Goal: Information Seeking & Learning: Learn about a topic

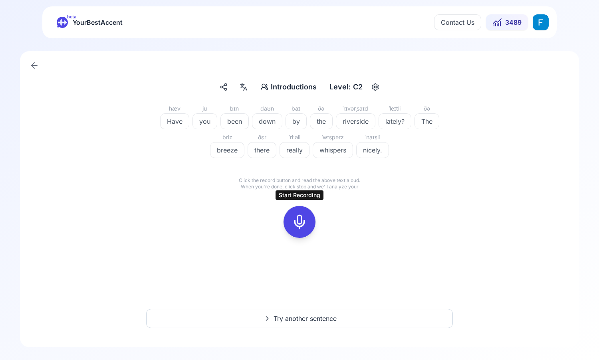
click at [302, 215] on icon at bounding box center [300, 222] width 16 height 16
click at [304, 214] on div at bounding box center [299, 222] width 19 height 32
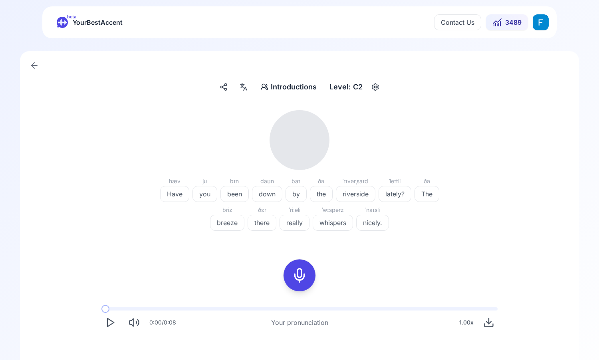
click at [114, 326] on icon "Play" at bounding box center [110, 322] width 11 height 11
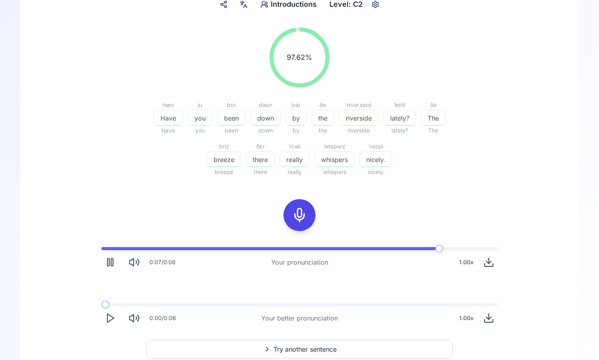
scroll to position [83, 0]
click at [112, 317] on polygon "Play" at bounding box center [110, 318] width 6 height 8
click at [112, 317] on icon "Pause" at bounding box center [110, 317] width 11 height 11
click at [101, 304] on span at bounding box center [105, 304] width 8 height 3
click at [110, 318] on icon "Play" at bounding box center [110, 317] width 11 height 11
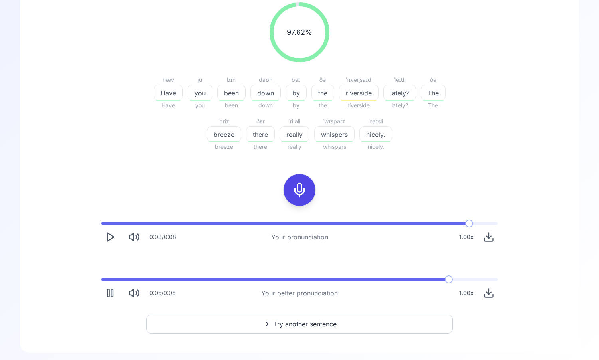
scroll to position [113, 0]
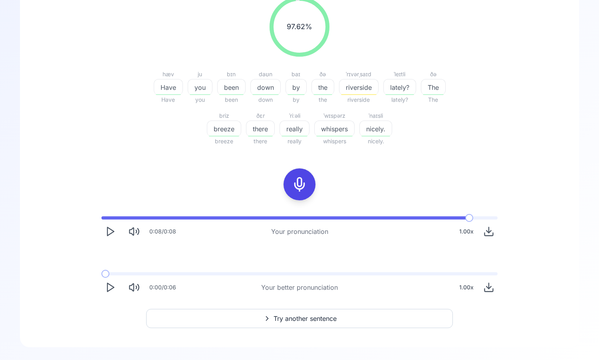
click at [113, 288] on polygon "Play" at bounding box center [110, 288] width 6 height 8
click at [311, 184] on button at bounding box center [300, 185] width 32 height 32
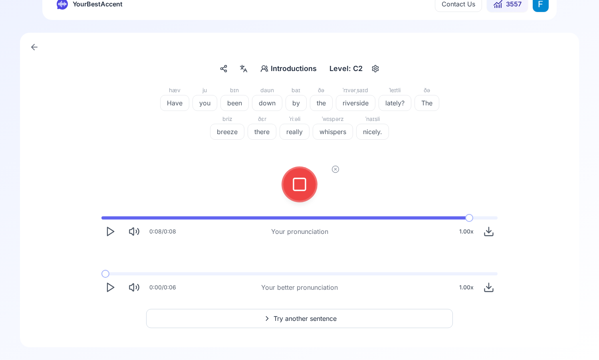
click at [302, 191] on icon at bounding box center [300, 185] width 16 height 16
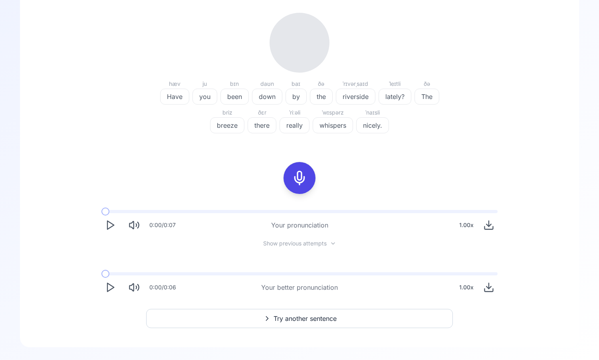
click at [110, 225] on icon "Play" at bounding box center [110, 225] width 11 height 11
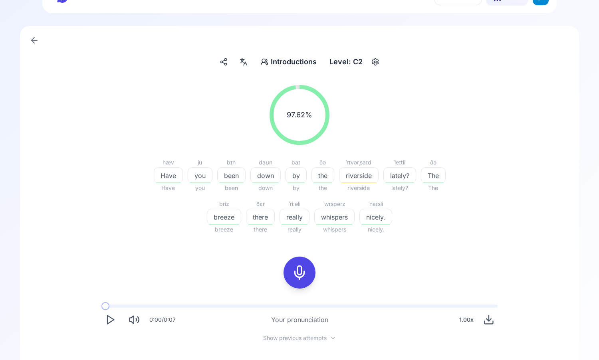
scroll to position [120, 0]
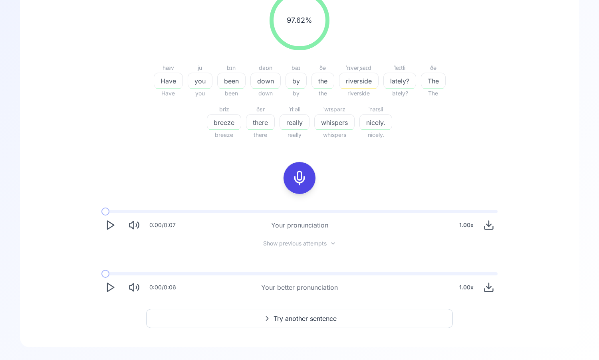
click at [317, 318] on span "Try another sentence" at bounding box center [305, 319] width 63 height 10
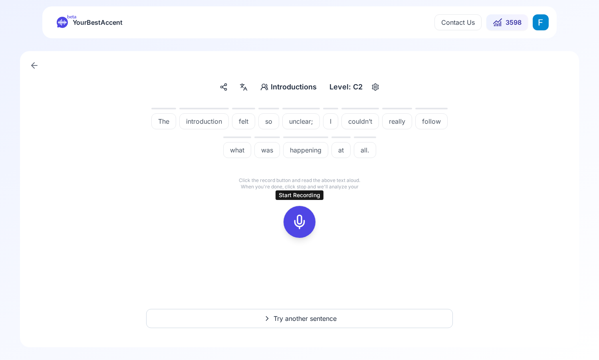
click at [298, 213] on div at bounding box center [299, 222] width 19 height 32
click at [339, 208] on icon at bounding box center [336, 207] width 8 height 8
click at [305, 219] on rect at bounding box center [300, 222] width 12 height 12
click at [336, 207] on icon at bounding box center [336, 207] width 8 height 8
click at [304, 225] on icon at bounding box center [300, 222] width 16 height 16
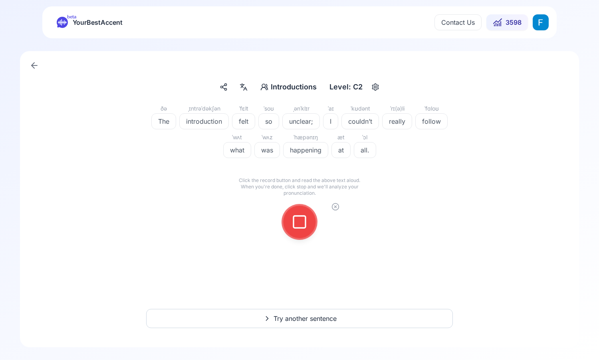
click at [300, 219] on icon at bounding box center [300, 222] width 16 height 16
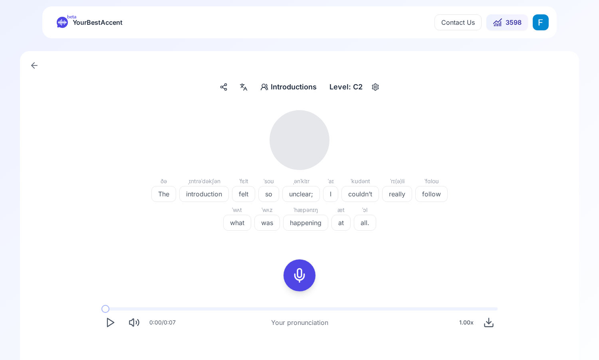
click at [110, 319] on icon "Play" at bounding box center [110, 322] width 11 height 11
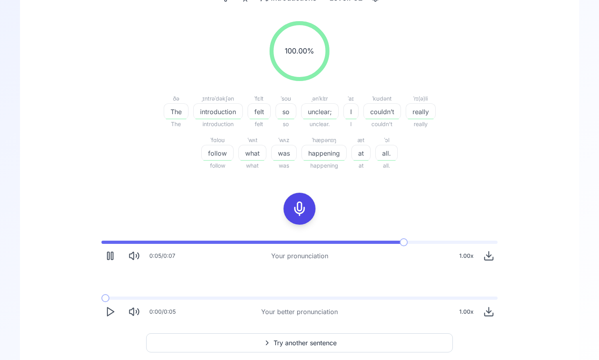
scroll to position [91, 0]
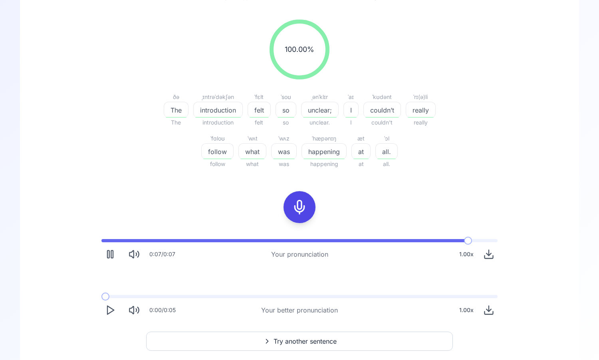
click at [107, 311] on icon "Play" at bounding box center [110, 310] width 11 height 11
click at [112, 311] on icon "Play" at bounding box center [110, 310] width 11 height 11
click at [107, 311] on polygon "Play" at bounding box center [110, 310] width 6 height 8
click at [113, 316] on button "Play" at bounding box center [110, 311] width 18 height 18
click at [112, 313] on icon "Play" at bounding box center [110, 310] width 11 height 11
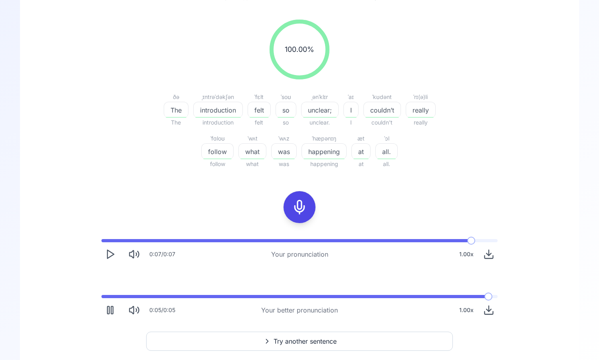
click at [234, 339] on button "Try another sentence" at bounding box center [299, 341] width 307 height 19
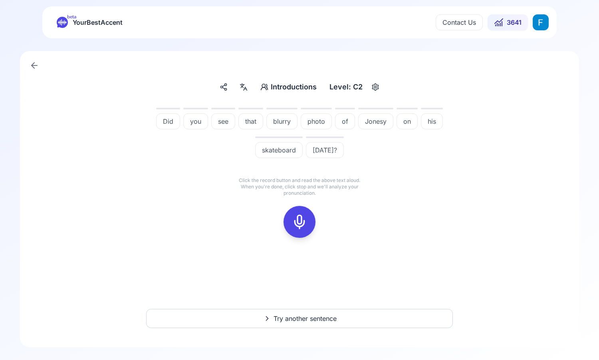
click at [308, 225] on div at bounding box center [299, 222] width 19 height 32
click at [305, 221] on rect at bounding box center [300, 222] width 12 height 12
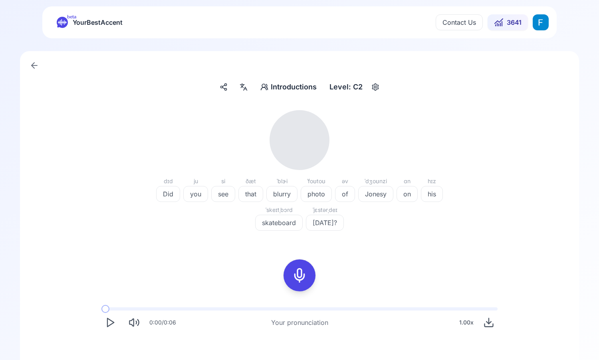
click at [113, 322] on polygon "Play" at bounding box center [110, 323] width 6 height 8
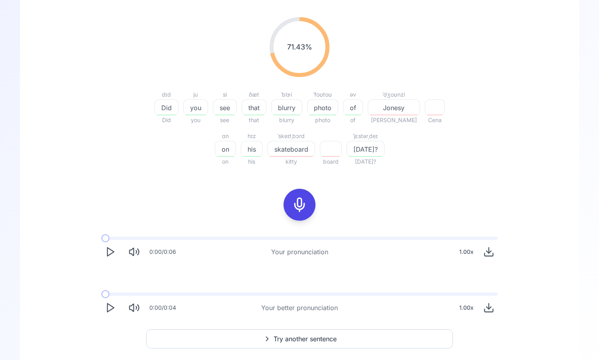
scroll to position [113, 0]
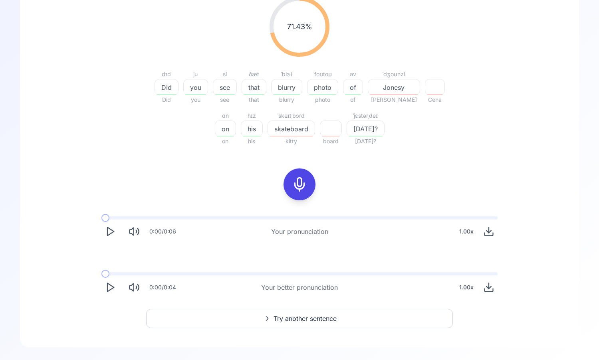
click at [107, 289] on polygon "Play" at bounding box center [110, 288] width 6 height 8
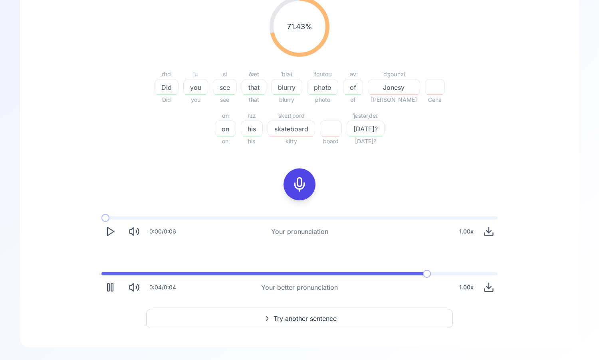
click at [110, 290] on icon "Pause" at bounding box center [110, 287] width 11 height 11
click at [110, 286] on icon "Play" at bounding box center [110, 287] width 11 height 11
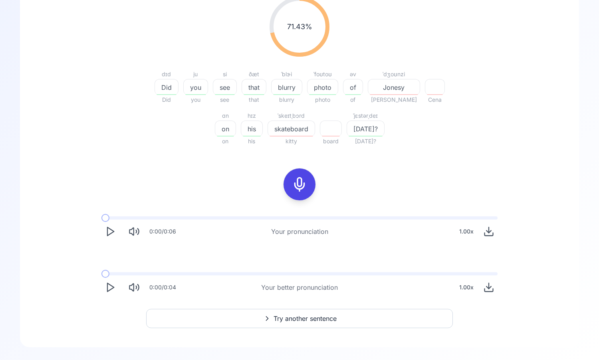
click at [110, 286] on icon "Play" at bounding box center [110, 287] width 11 height 11
click at [308, 317] on span "Try another sentence" at bounding box center [305, 319] width 63 height 10
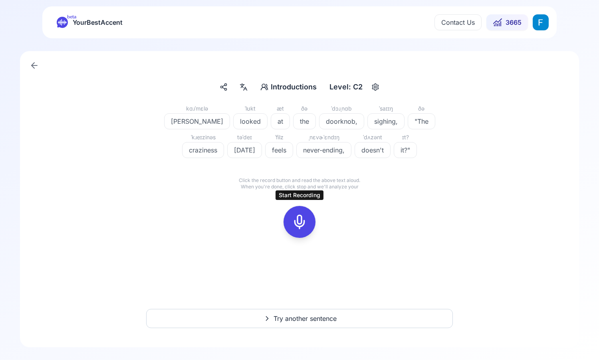
click at [295, 228] on rect at bounding box center [300, 222] width 12 height 12
click at [299, 225] on icon at bounding box center [300, 222] width 16 height 16
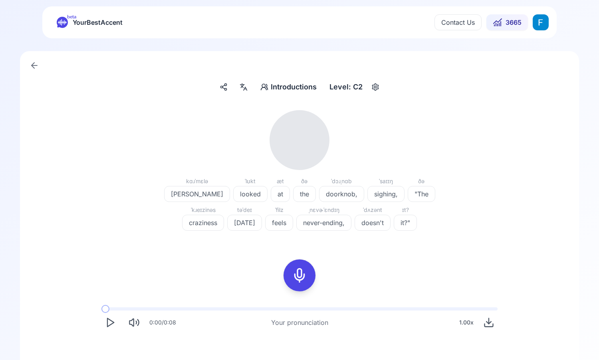
click at [116, 317] on button "Play" at bounding box center [110, 323] width 18 height 18
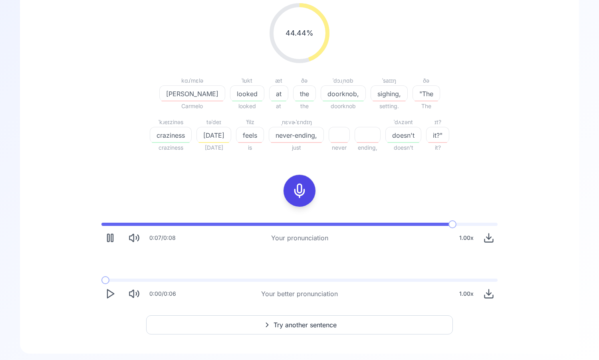
scroll to position [113, 0]
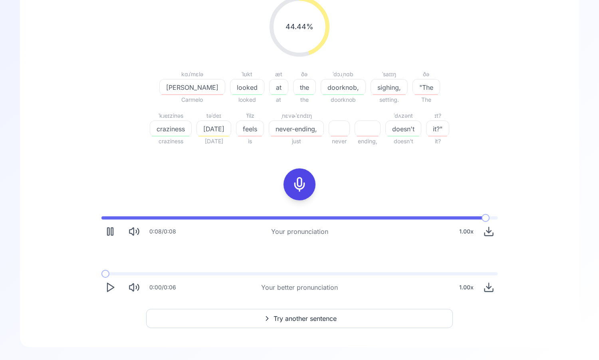
click at [111, 283] on icon "Play" at bounding box center [110, 287] width 11 height 11
click at [294, 190] on rect at bounding box center [300, 185] width 12 height 12
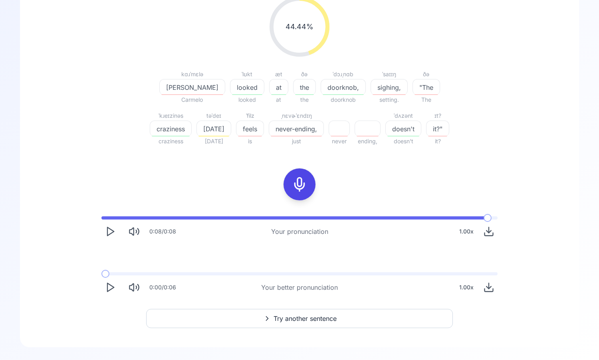
scroll to position [18, 0]
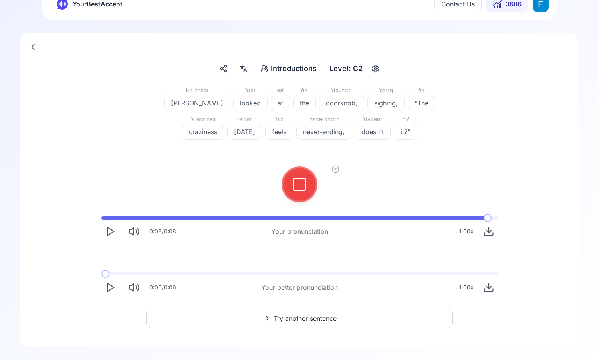
click at [297, 182] on icon at bounding box center [300, 185] width 16 height 16
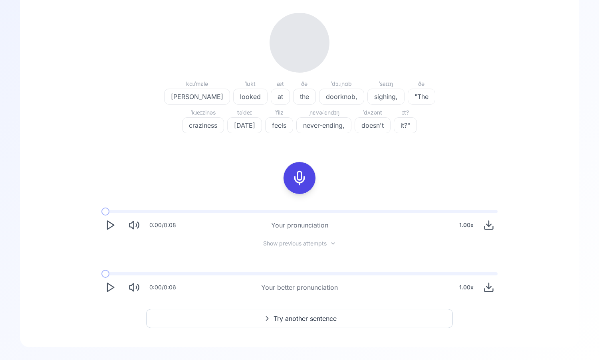
scroll to position [113, 0]
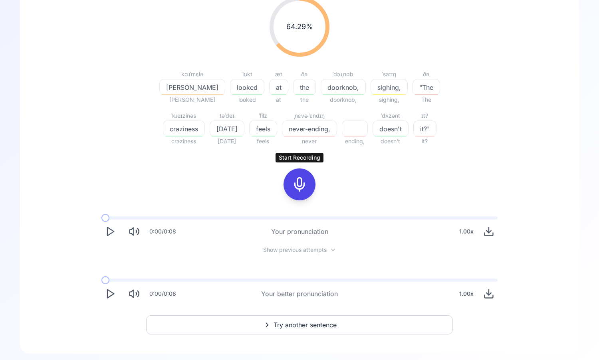
click at [301, 180] on icon at bounding box center [300, 185] width 16 height 16
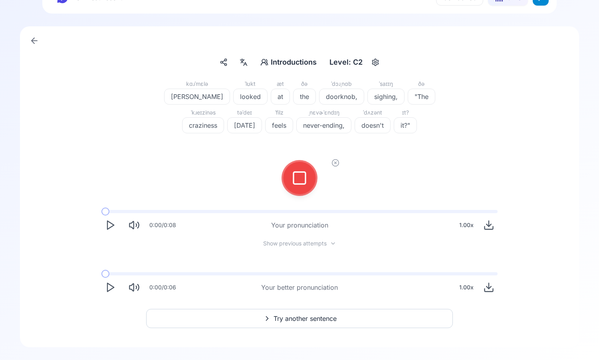
click at [304, 168] on div at bounding box center [299, 178] width 19 height 32
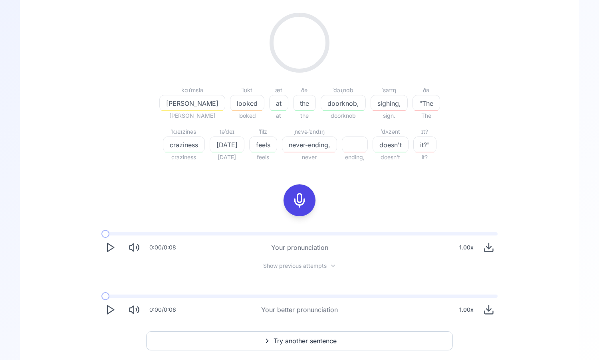
scroll to position [113, 0]
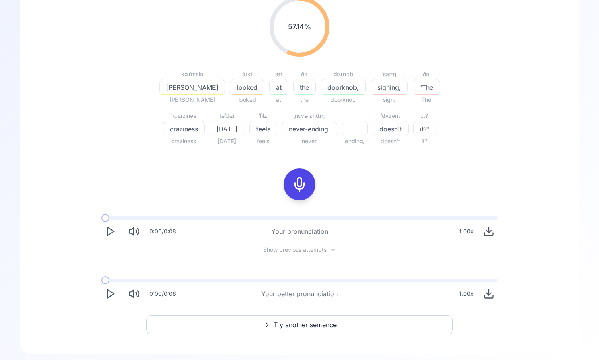
click at [108, 234] on icon "Play" at bounding box center [110, 231] width 11 height 11
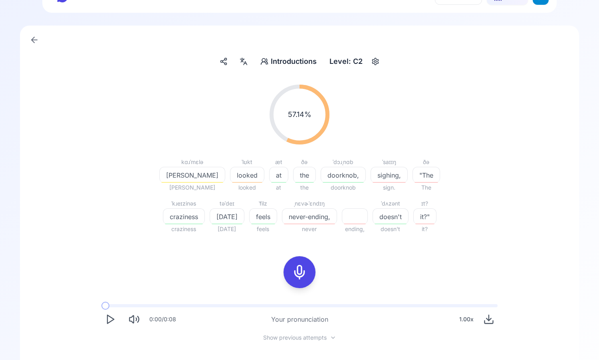
scroll to position [0, 0]
